Goal: Task Accomplishment & Management: Use online tool/utility

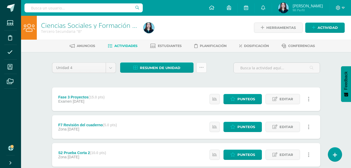
click at [203, 69] on icon at bounding box center [201, 67] width 4 height 4
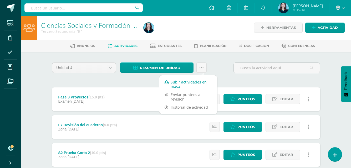
click at [194, 84] on link "Subir actividades en masa" at bounding box center [188, 84] width 58 height 13
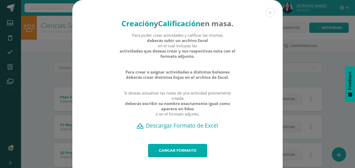
click at [192, 158] on link "Cargar formato" at bounding box center [177, 150] width 59 height 13
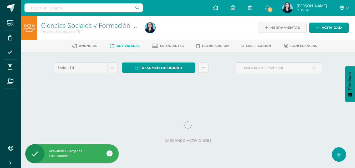
click at [159, 41] on div "Anuncios Actividades Estudiantes Planificación Dosificación Conferencias" at bounding box center [194, 46] width 347 height 12
click at [162, 44] on link "Estudiantes" at bounding box center [168, 46] width 32 height 8
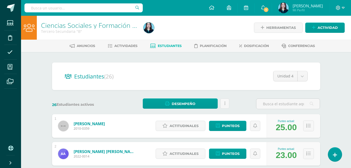
drag, startPoint x: 157, startPoint y: 75, endPoint x: 162, endPoint y: 82, distance: 8.4
click at [158, 84] on div "Estudiantes (26) Unidad 4 Unidad 3 Unidad 2 Unidad 1 Unidad 4" at bounding box center [186, 77] width 268 height 28
